Goal: Task Accomplishment & Management: Use online tool/utility

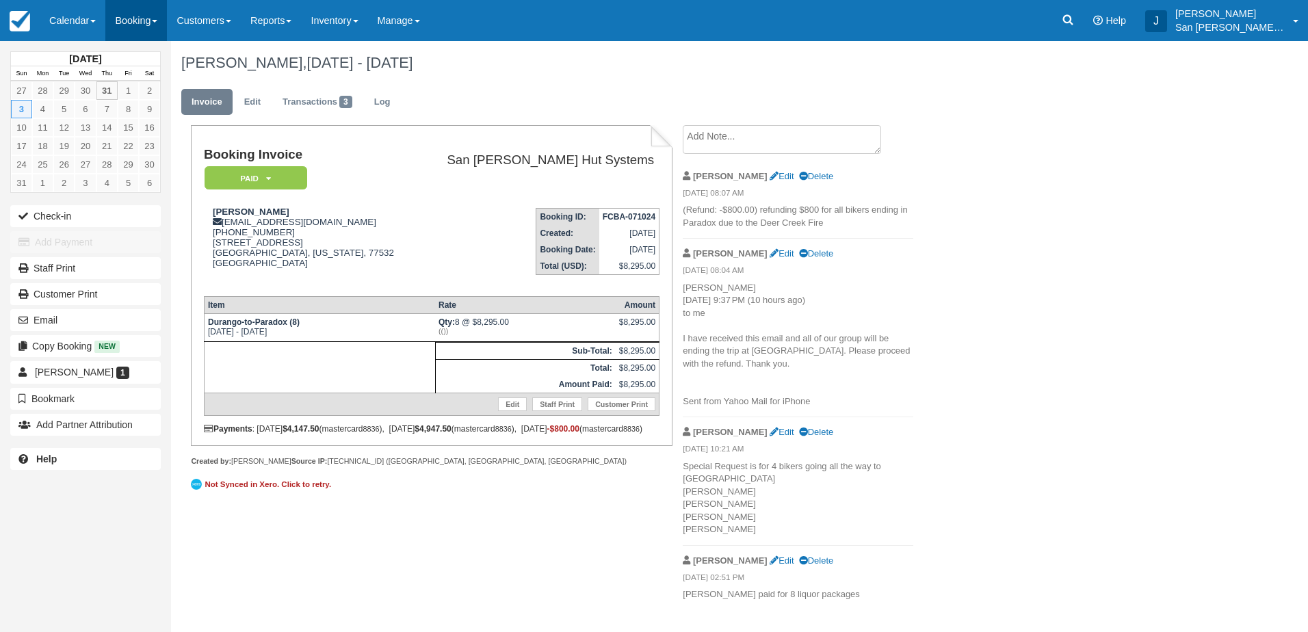
click at [131, 25] on link "Booking" at bounding box center [136, 20] width 62 height 41
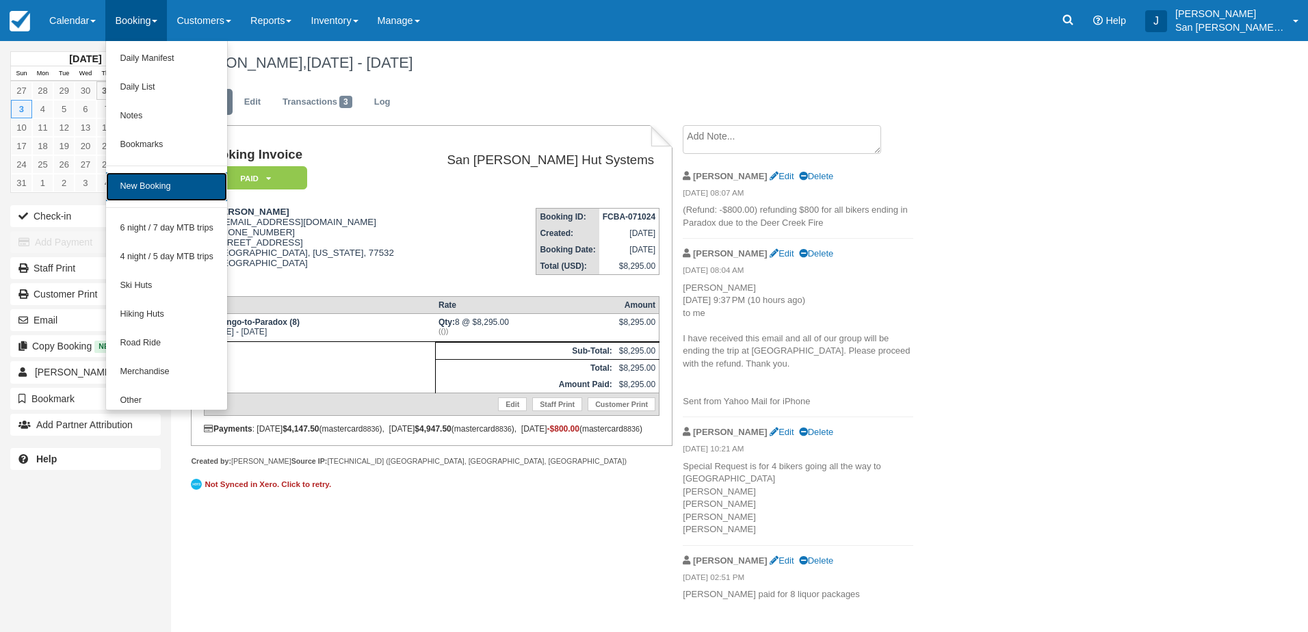
click at [163, 187] on link "New Booking" at bounding box center [166, 186] width 121 height 29
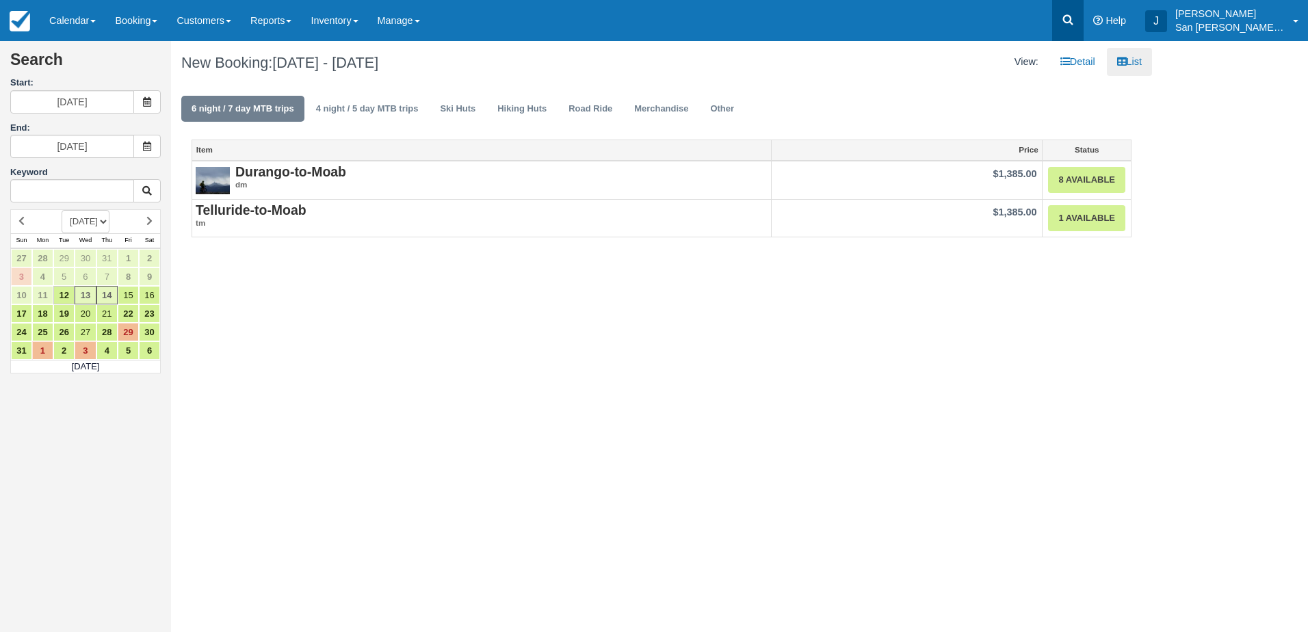
click at [1073, 22] on icon at bounding box center [1068, 20] width 10 height 10
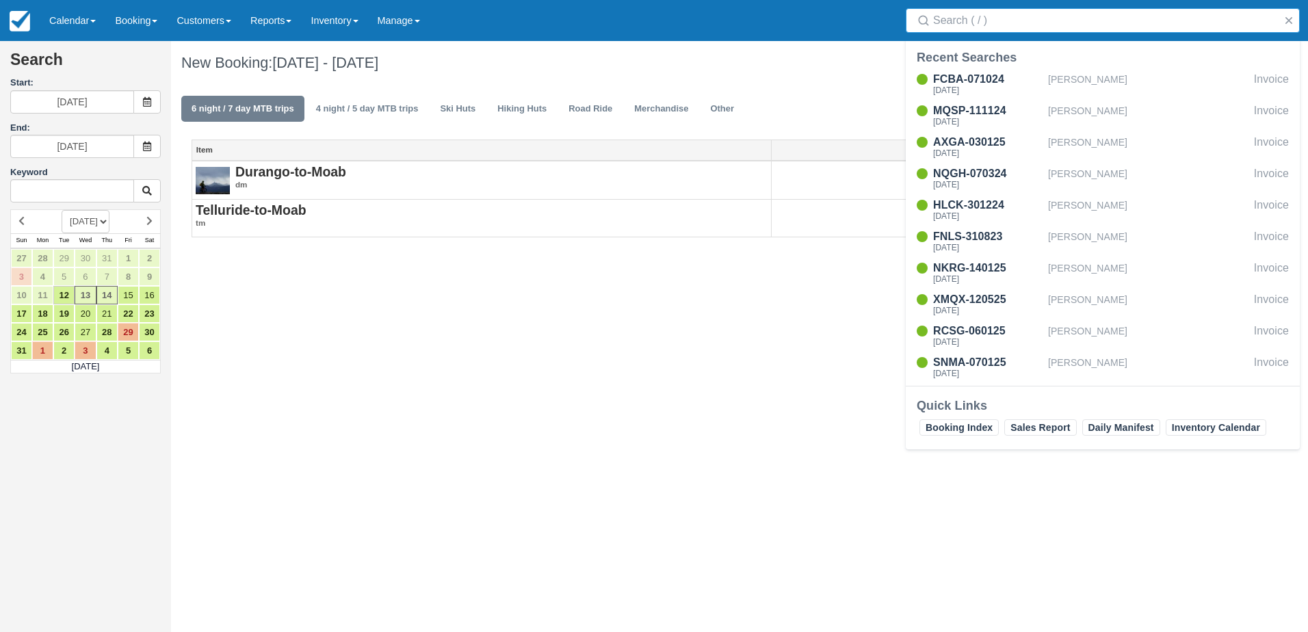
click at [1018, 25] on input "Search" at bounding box center [1105, 20] width 345 height 25
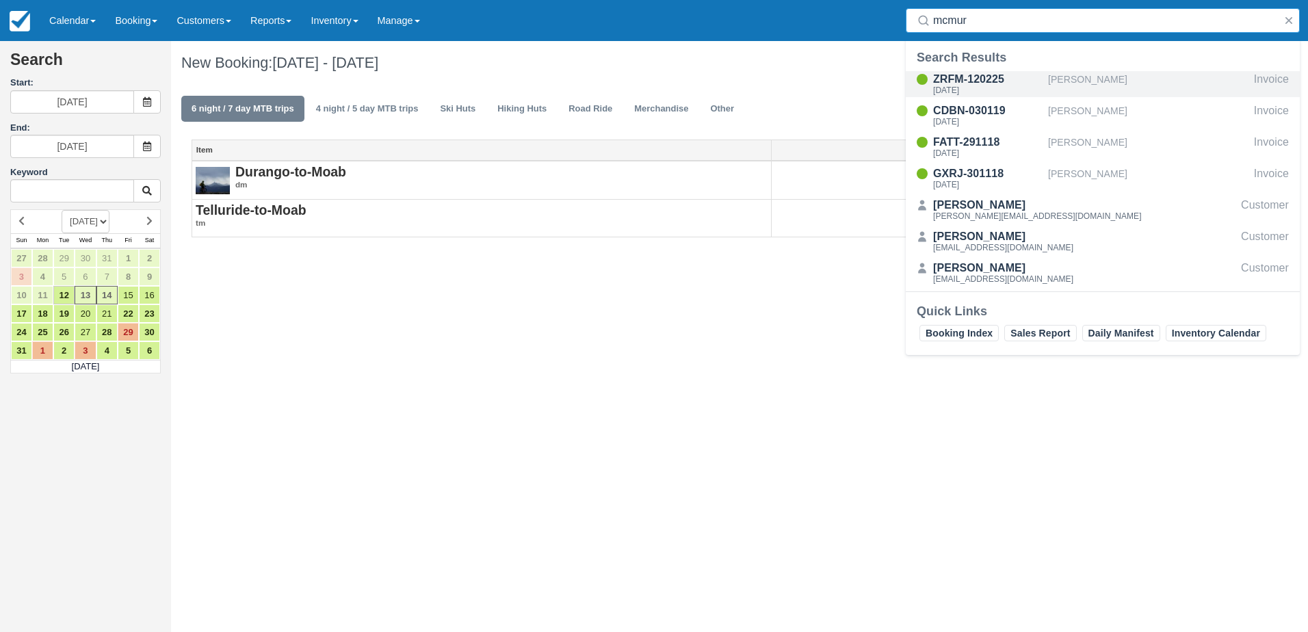
type input "mcmur"
click at [1059, 79] on div "[PERSON_NAME]" at bounding box center [1148, 84] width 200 height 26
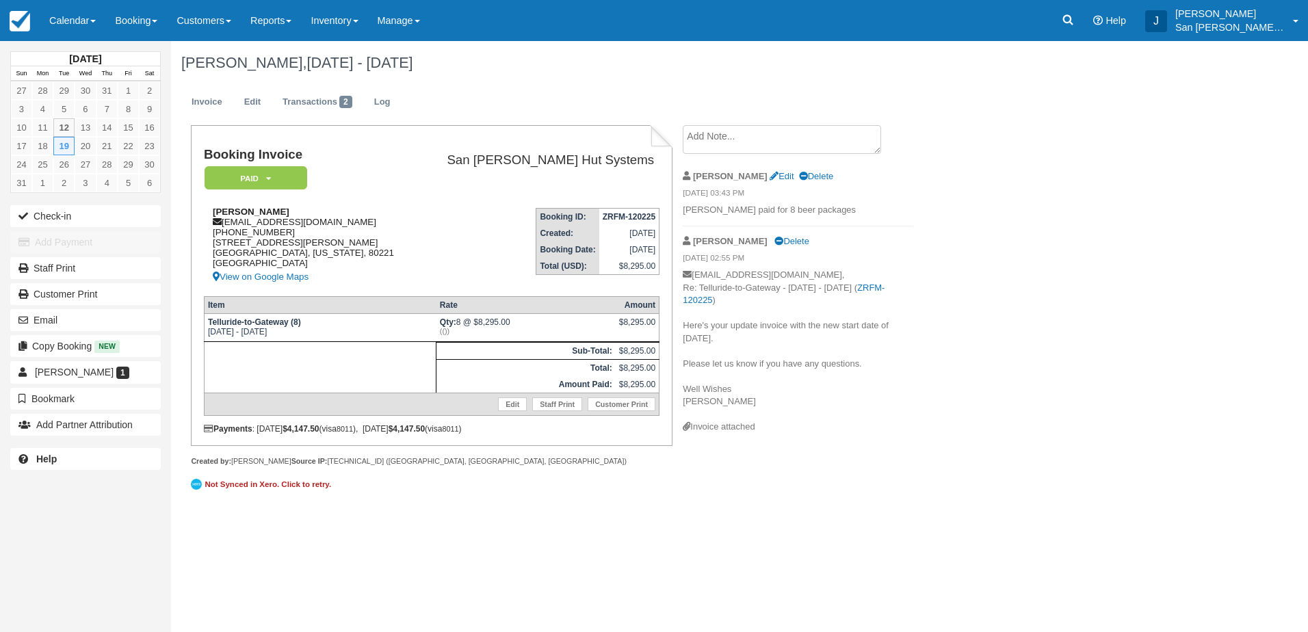
click at [287, 225] on div "Garrett McMurtry garrettm650@gmail.com 1 (650) 799-3414 4954 Newton St Denver, …" at bounding box center [310, 246] width 212 height 79
copy div "[EMAIL_ADDRESS][DOMAIN_NAME]"
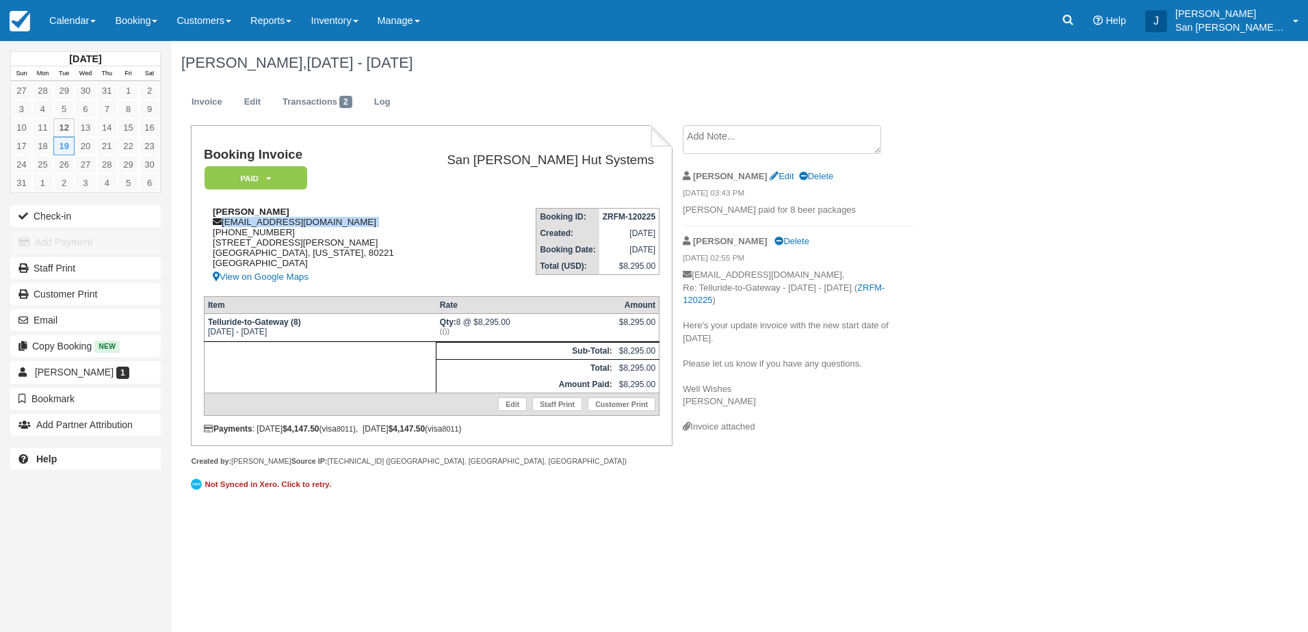
copy div "[EMAIL_ADDRESS][DOMAIN_NAME]"
click at [1071, 19] on icon at bounding box center [1068, 20] width 14 height 14
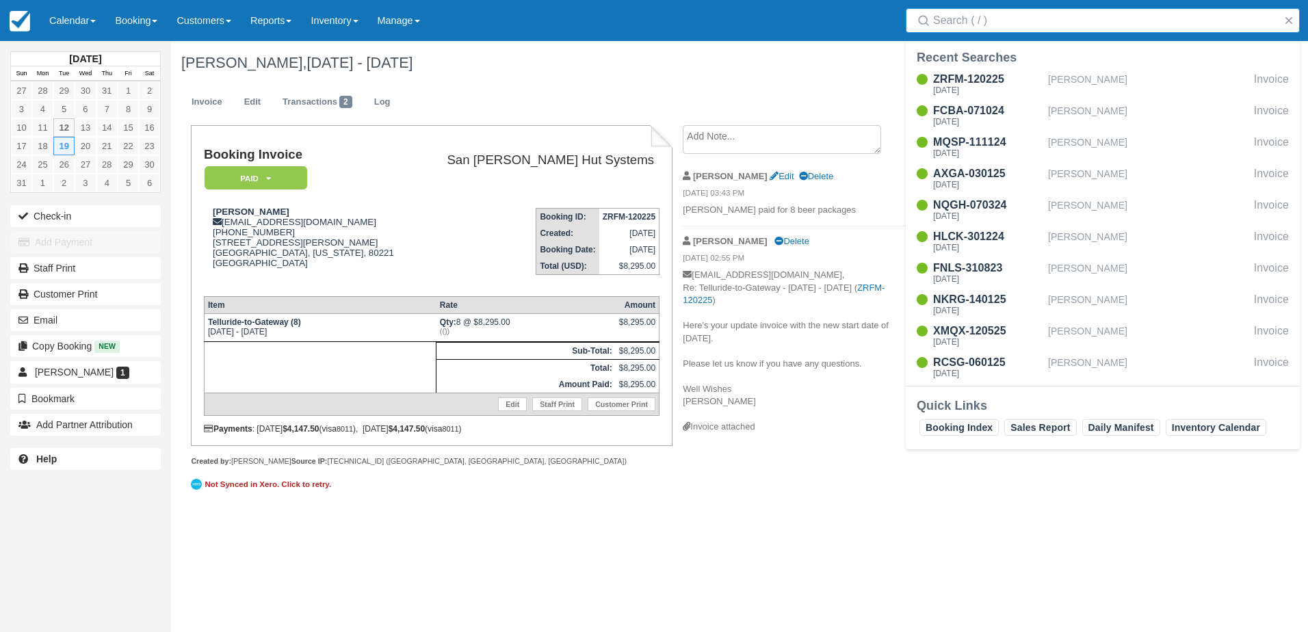
click at [1059, 26] on input "Search" at bounding box center [1105, 20] width 345 height 25
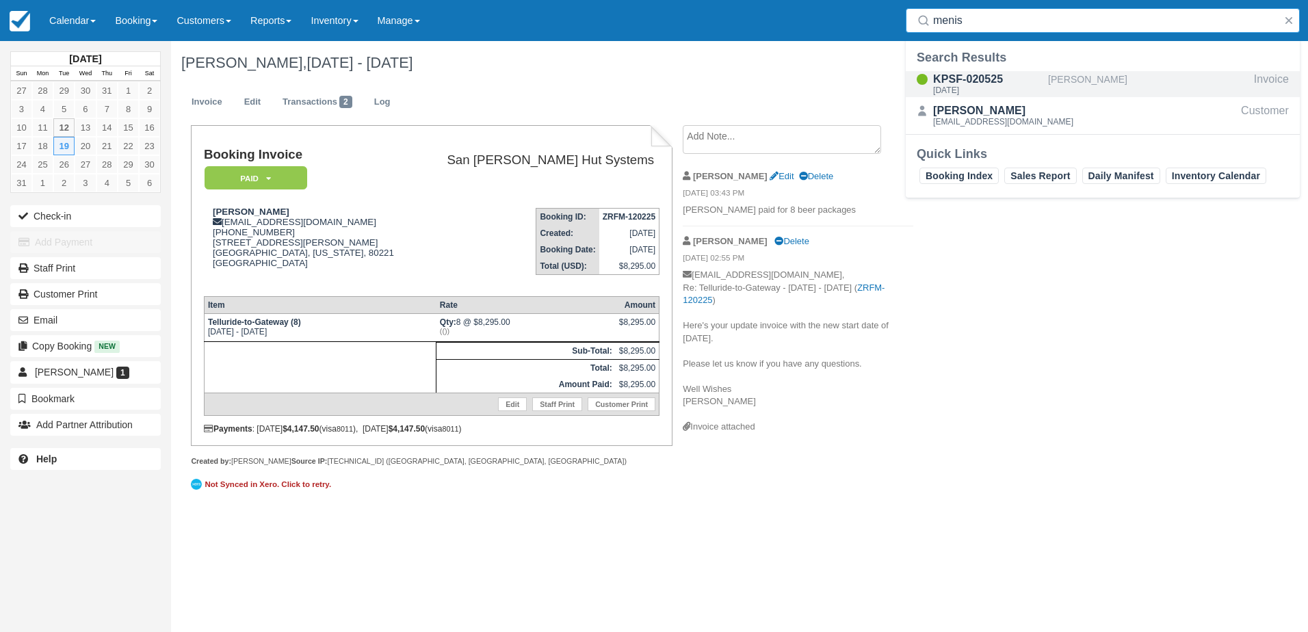
type input "menis"
click at [973, 75] on div "KPSF-020525" at bounding box center [987, 79] width 109 height 16
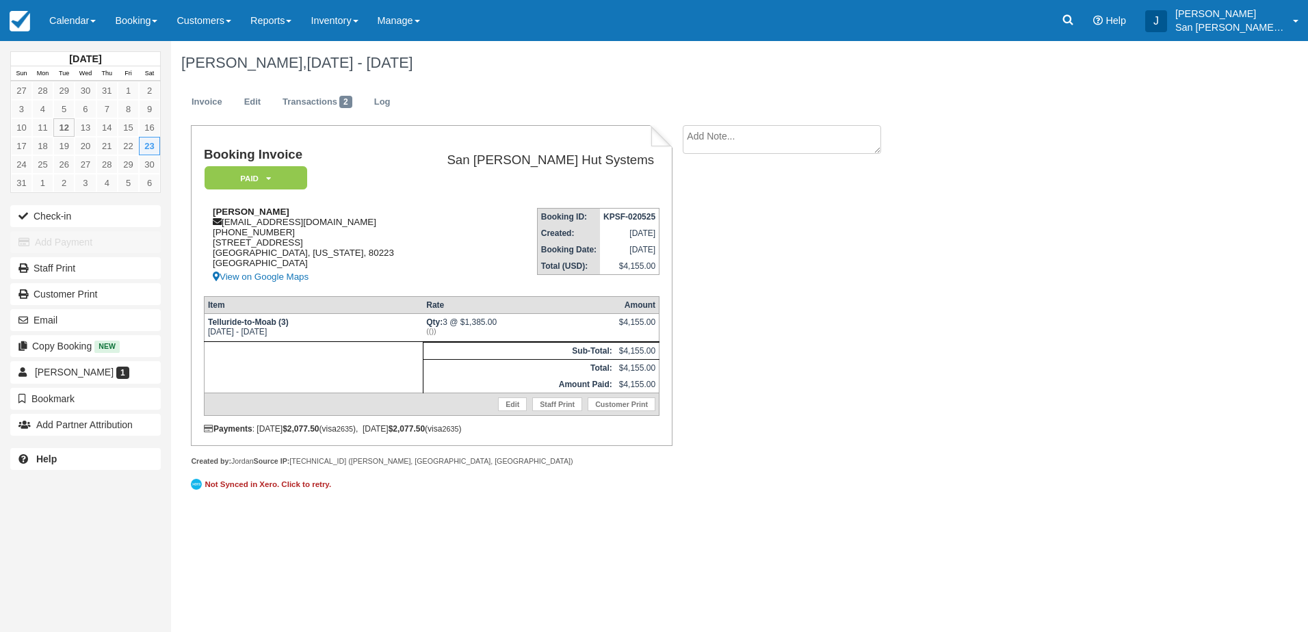
click at [258, 222] on div "Justin Menistrina jmenestr@gmail.com 1 (865) 773-9593 2646 S Cherokee St Denver…" at bounding box center [310, 246] width 212 height 79
copy div "jmenestr@gmail.com"
